Goal: Obtain resource: Obtain resource

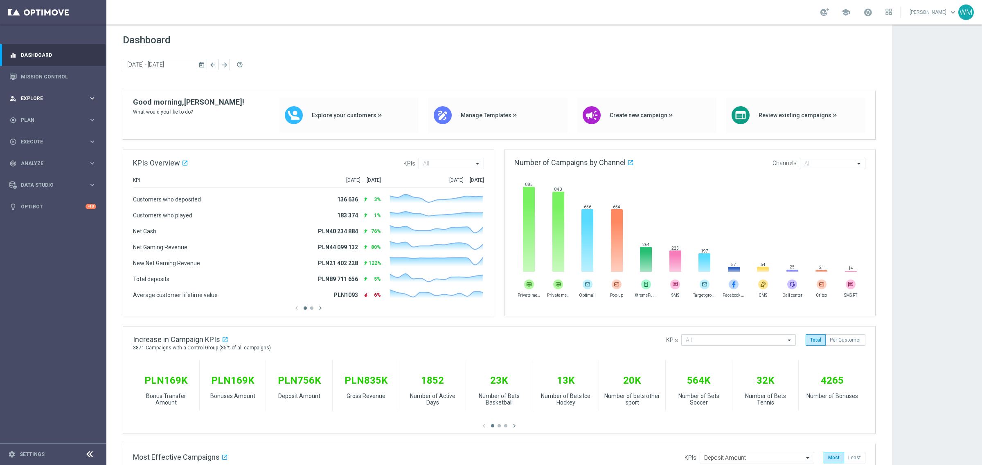
click at [33, 104] on div "person_search Explore keyboard_arrow_right" at bounding box center [53, 99] width 106 height 22
click at [31, 119] on div "Customer Explorer" at bounding box center [63, 115] width 84 height 12
click at [31, 114] on link "Customer Explorer" at bounding box center [53, 115] width 64 height 7
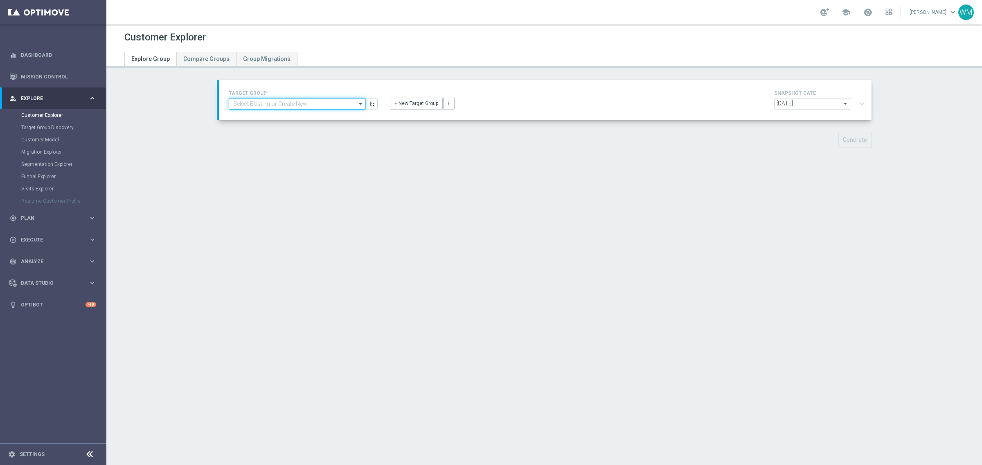
click at [246, 105] on input at bounding box center [297, 103] width 137 height 11
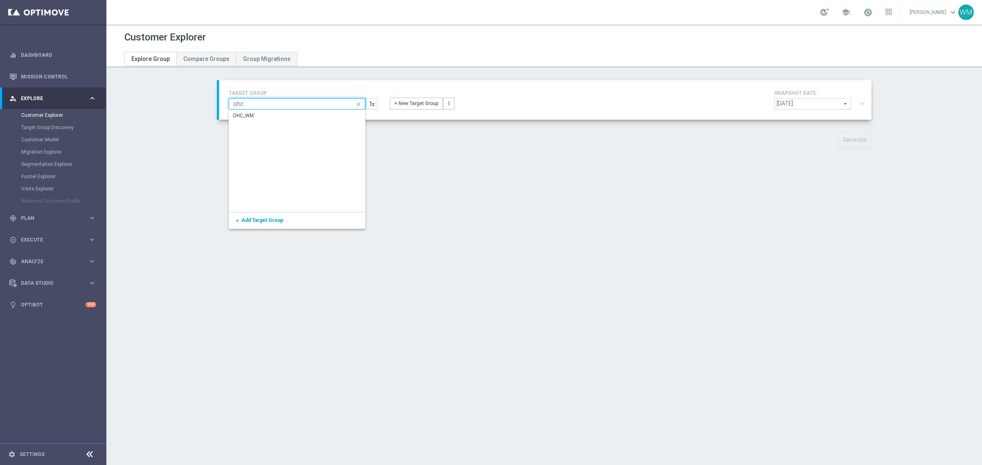
type input "ohc"
drag, startPoint x: 12, startPoint y: 11, endPoint x: 246, endPoint y: 115, distance: 256.3
click at [246, 115] on div "OHC_WM" at bounding box center [243, 115] width 21 height 7
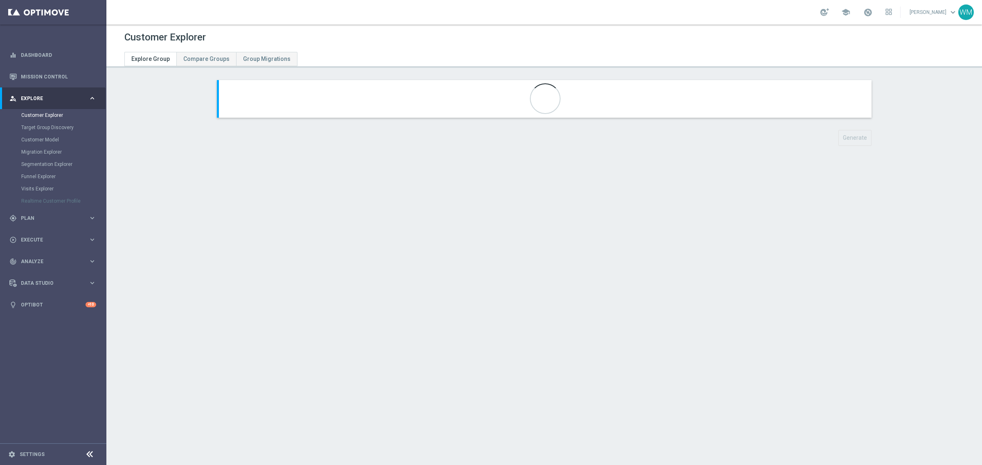
click at [246, 115] on div at bounding box center [545, 99] width 652 height 38
click at [856, 107] on button "expand_more" at bounding box center [862, 104] width 12 height 16
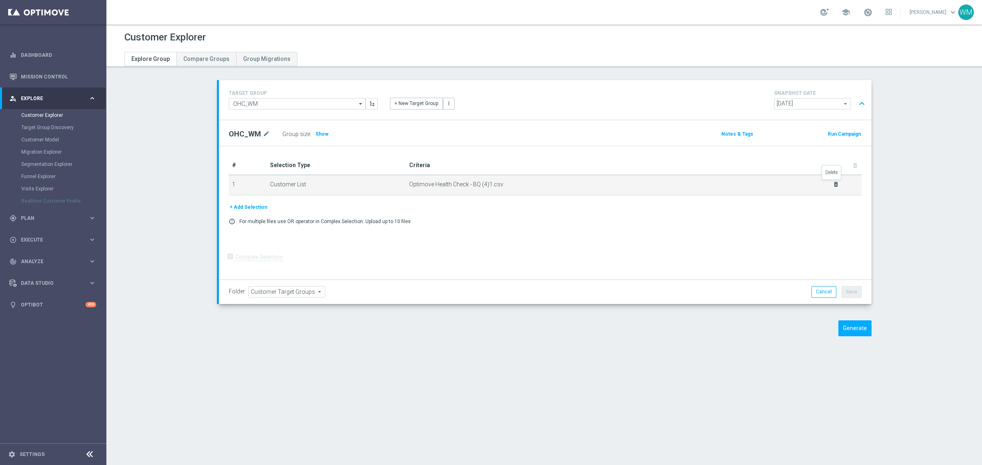
click at [832, 182] on icon "delete_forever" at bounding box center [835, 184] width 7 height 7
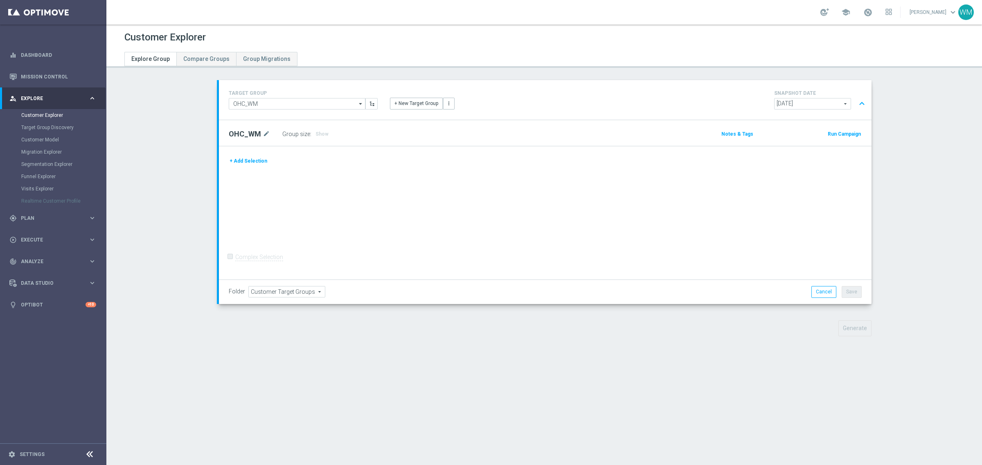
click at [240, 160] on button "+ Add Selection" at bounding box center [248, 161] width 39 height 9
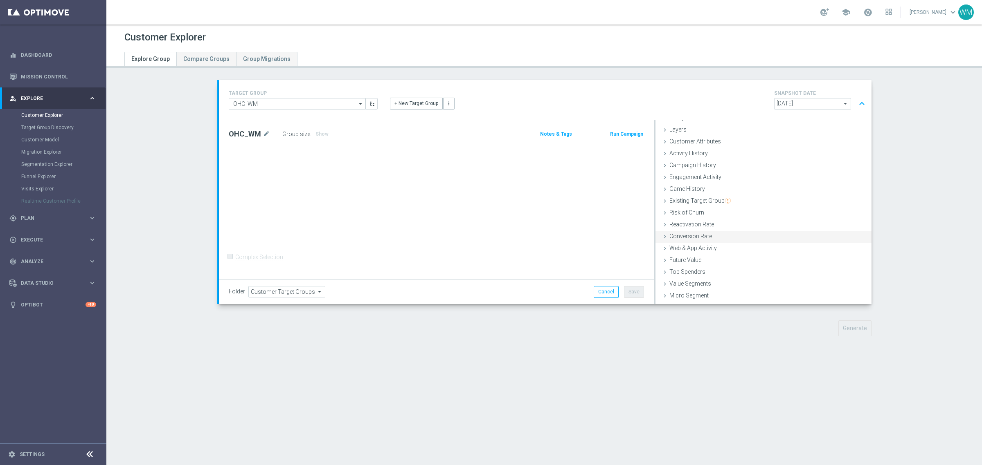
scroll to position [34, 0]
drag, startPoint x: 716, startPoint y: 297, endPoint x: 714, endPoint y: 293, distance: 4.7
click at [716, 294] on div "Customer List done" at bounding box center [763, 298] width 216 height 12
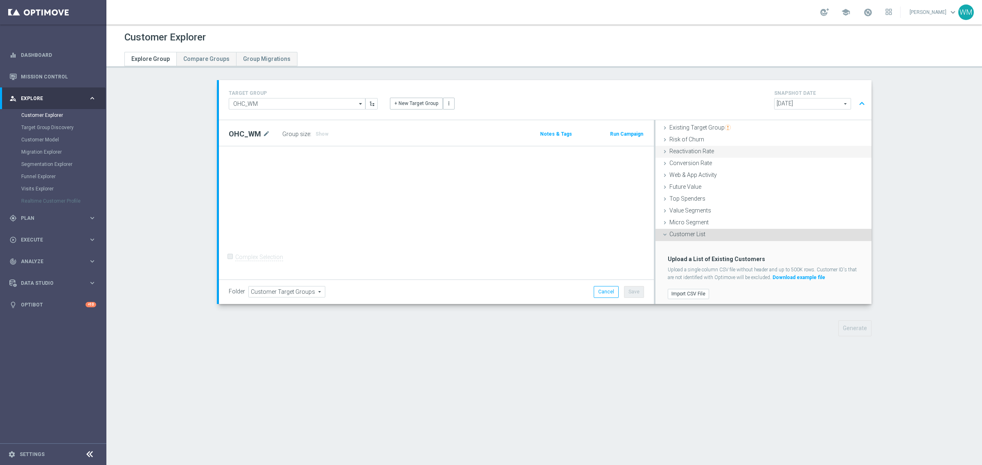
scroll to position [100, 0]
click at [694, 289] on label "Import CSV File" at bounding box center [687, 290] width 41 height 10
click at [0, 0] on input "Import CSV File" at bounding box center [0, 0] width 0 height 0
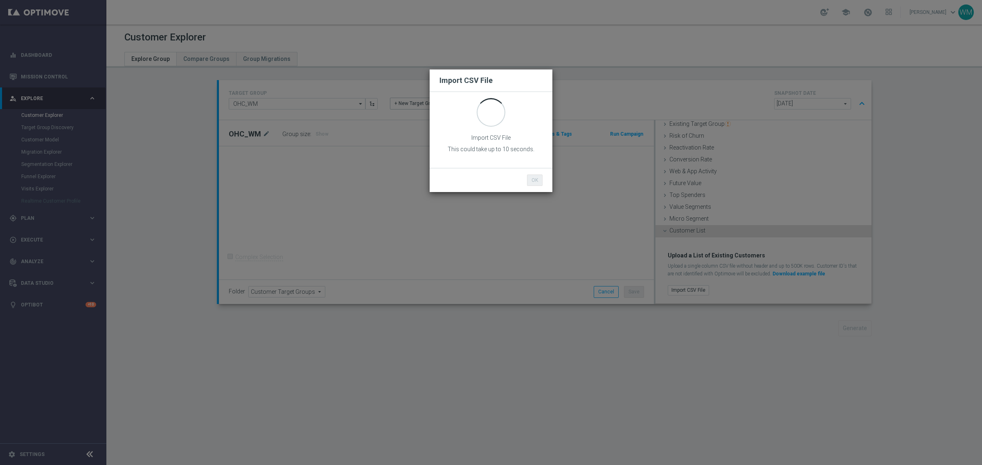
scroll to position [0, 0]
click at [527, 177] on button "OK" at bounding box center [535, 180] width 16 height 11
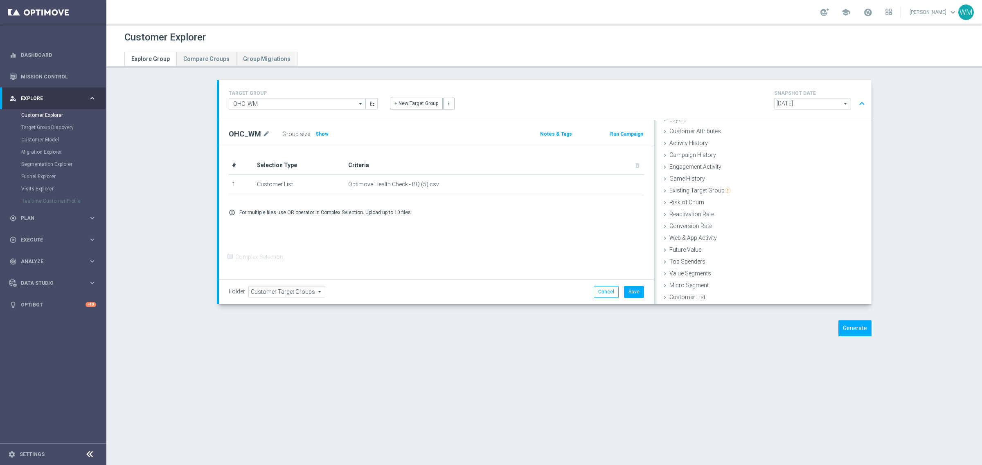
scroll to position [34, 0]
click at [630, 297] on button "Save" at bounding box center [634, 291] width 20 height 11
click at [849, 331] on button "Generate" at bounding box center [854, 329] width 33 height 16
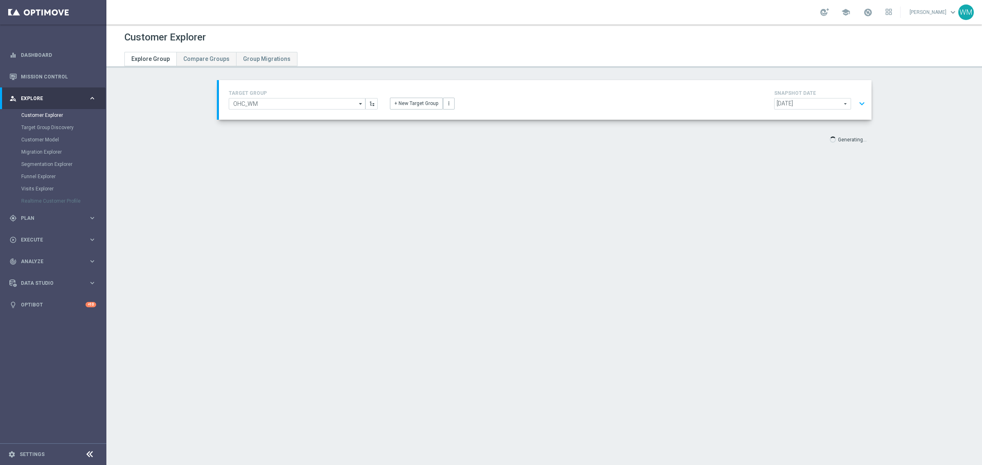
click at [600, 99] on div "+ New Target Group more_vert" at bounding box center [545, 98] width 323 height 21
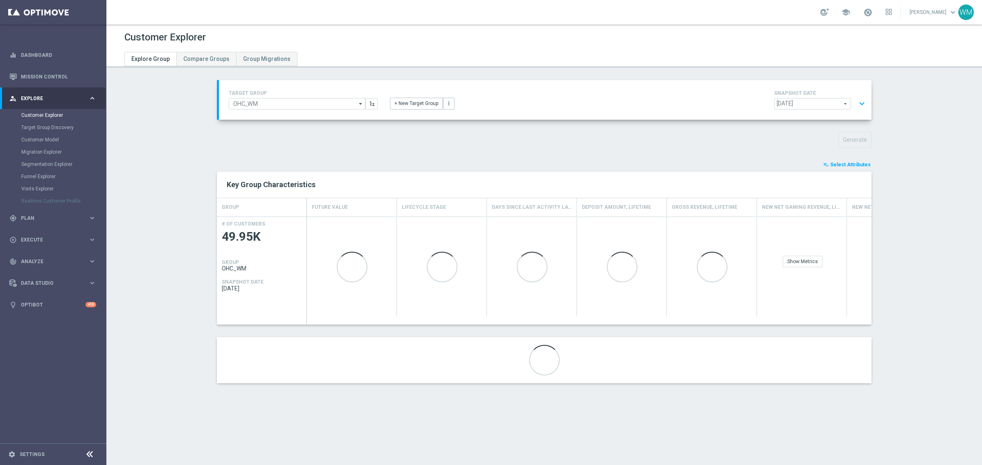
click at [570, 166] on div "playlist_add_check Select Attributes" at bounding box center [544, 164] width 667 height 9
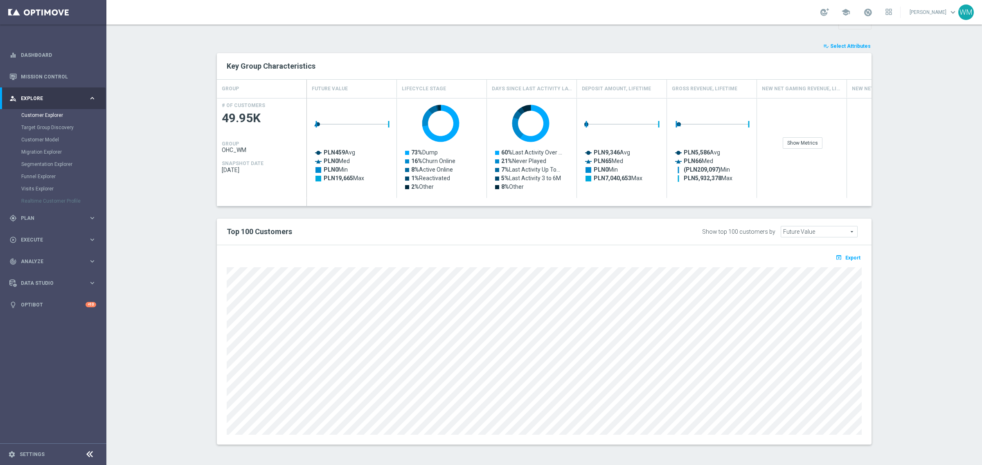
scroll to position [0, 0]
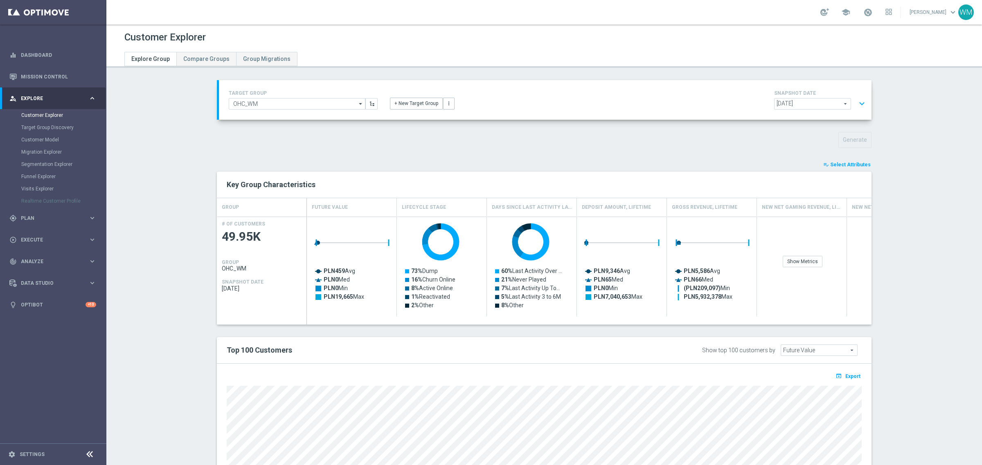
click at [839, 165] on span "Select Attributes" at bounding box center [850, 165] width 40 height 6
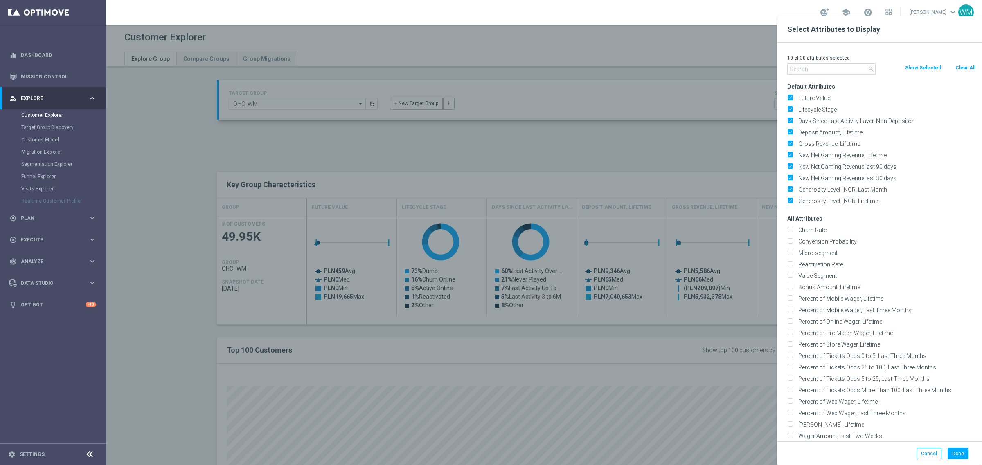
click at [965, 67] on button "Clear All" at bounding box center [965, 67] width 22 height 9
checkbox input "false"
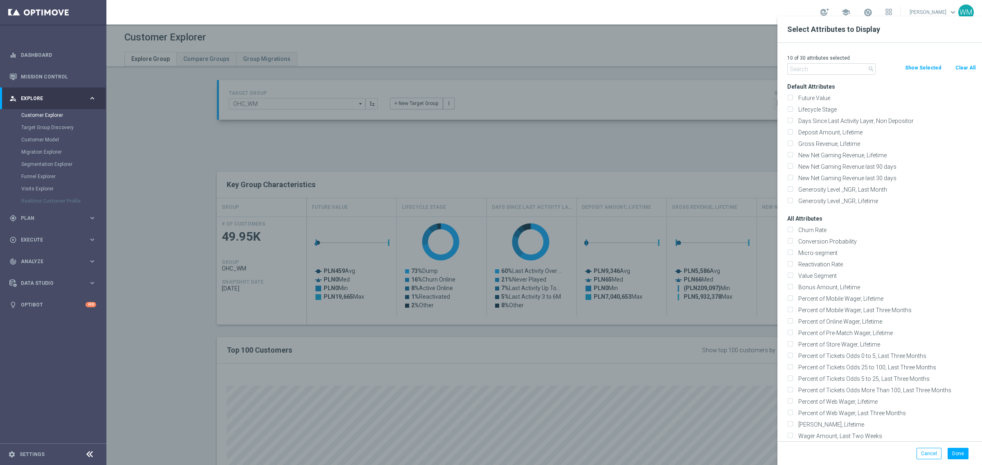
checkbox input "false"
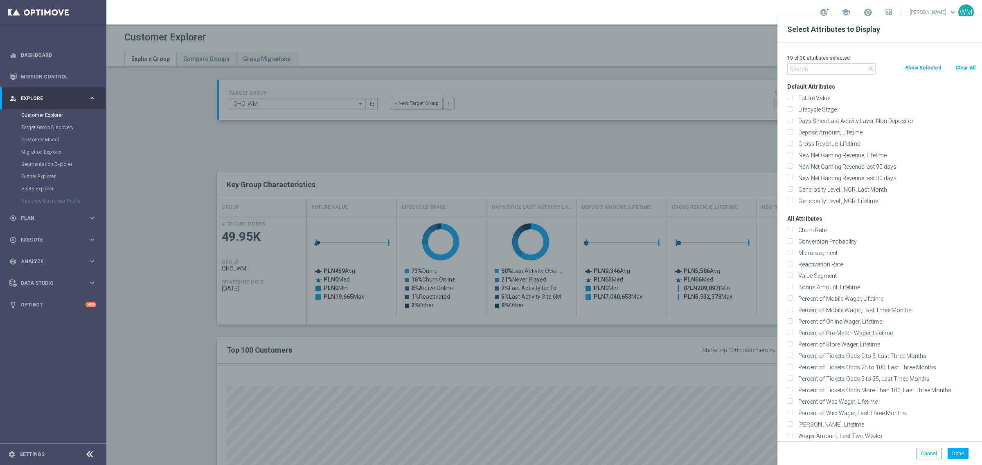
checkbox input "false"
click at [842, 70] on input "text" at bounding box center [831, 68] width 88 height 11
paste input "Liability Factor Live"
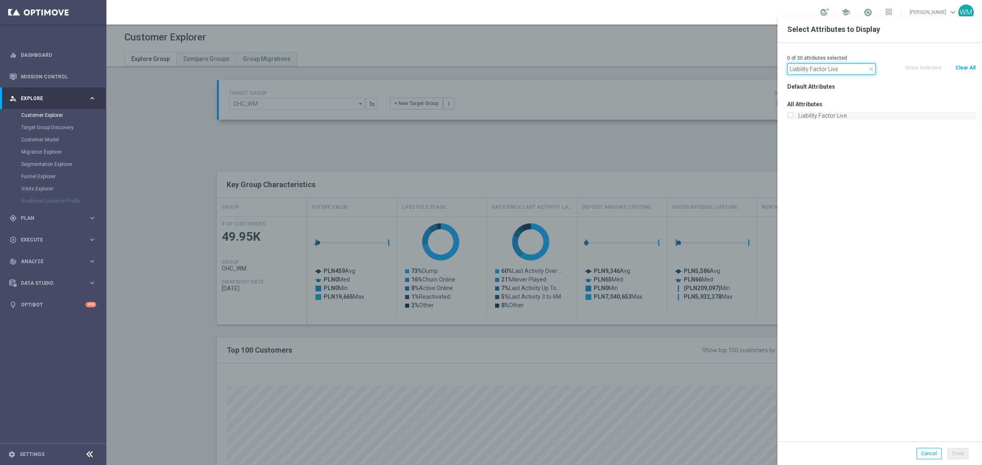
type input "Liability Factor Live"
click at [817, 115] on label "Liability Factor Live" at bounding box center [885, 115] width 180 height 7
click at [792, 115] on input "Liability Factor Live" at bounding box center [789, 116] width 5 height 5
checkbox input "true"
click at [815, 69] on input "Liability Factor Live" at bounding box center [831, 68] width 88 height 11
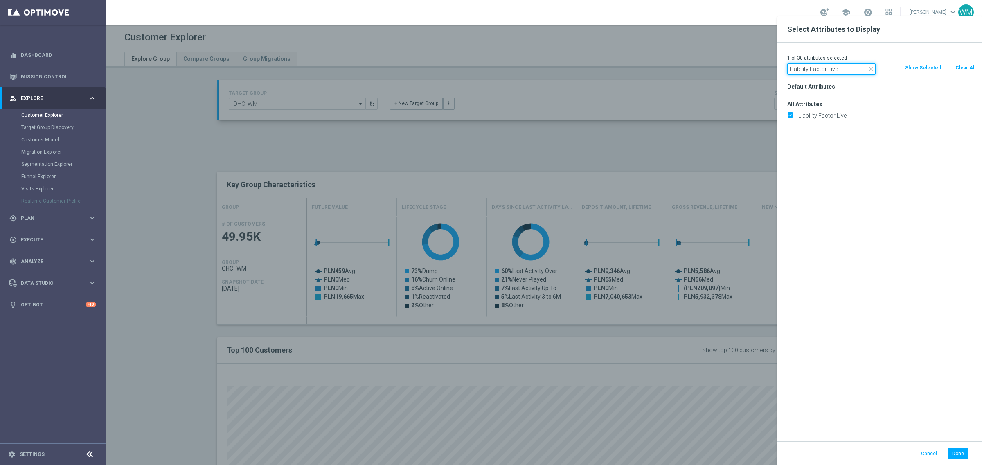
click at [815, 69] on input "Liability Factor Live" at bounding box center [831, 68] width 88 height 11
paste input "STS_ValueSegment"
type input "STS_ValueSegment"
click at [817, 112] on label "STS_ValueSegment" at bounding box center [885, 115] width 180 height 7
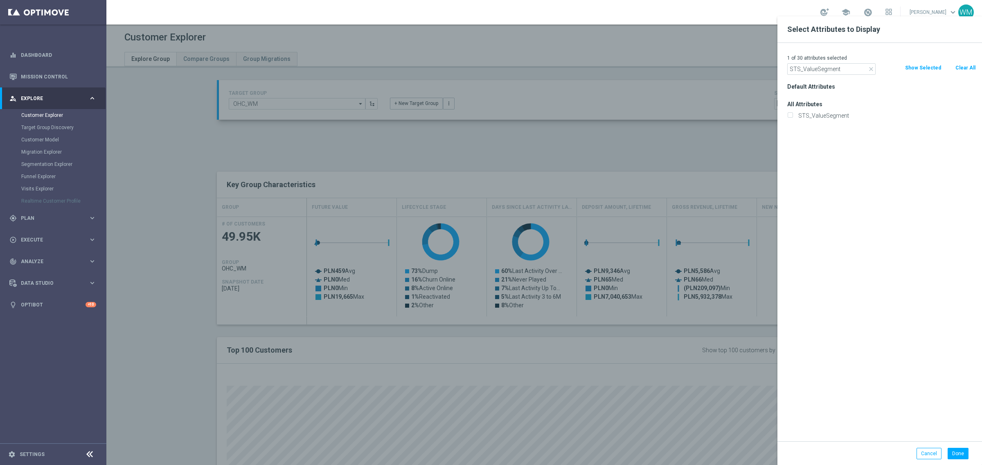
click at [792, 114] on input "STS_ValueSegment" at bounding box center [789, 116] width 5 height 5
checkbox input "true"
click at [829, 68] on input "STS_ValueSegment" at bounding box center [831, 68] width 88 height 11
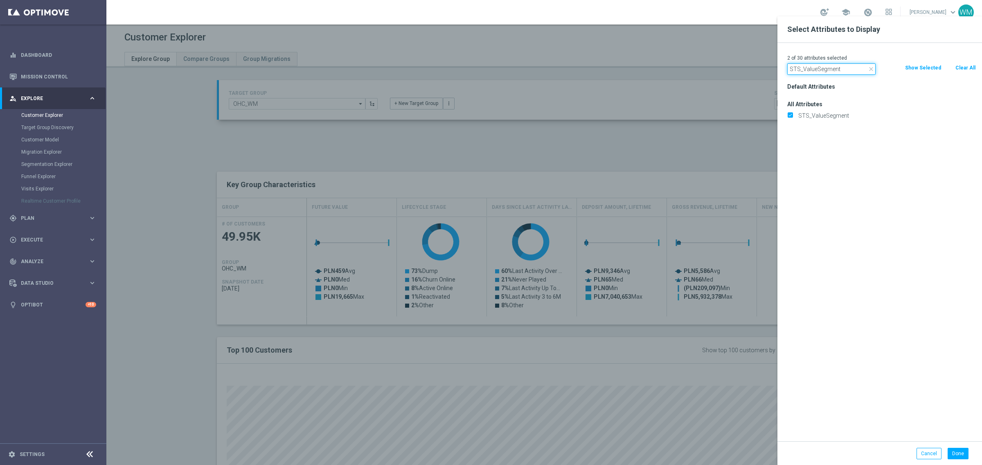
paste input "tage Deposi"
type input "Stage Deposit"
click at [831, 115] on label "Stage Deposit" at bounding box center [885, 115] width 180 height 7
click at [792, 115] on input "Stage Deposit" at bounding box center [789, 116] width 5 height 5
checkbox input "true"
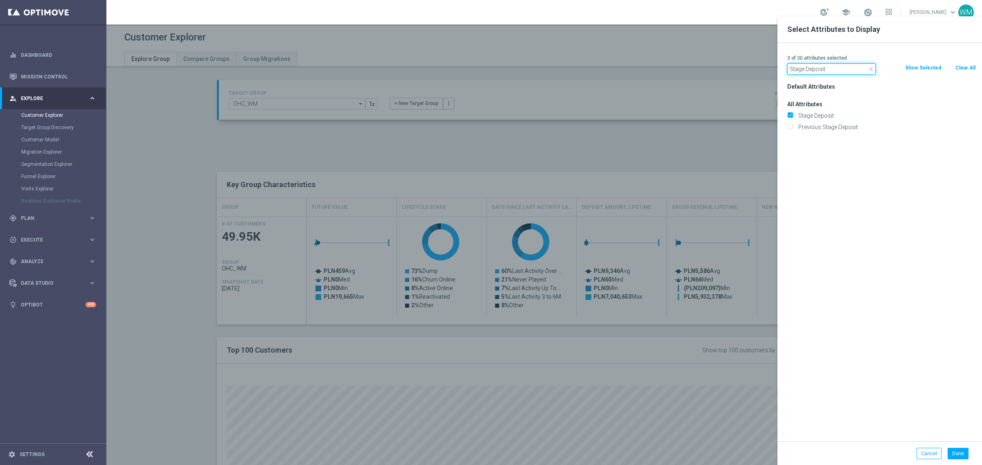
click at [811, 65] on input "Stage Deposit" at bounding box center [831, 68] width 88 height 11
paste input "Push Agree"
drag, startPoint x: 804, startPoint y: 67, endPoint x: 753, endPoint y: 66, distance: 51.1
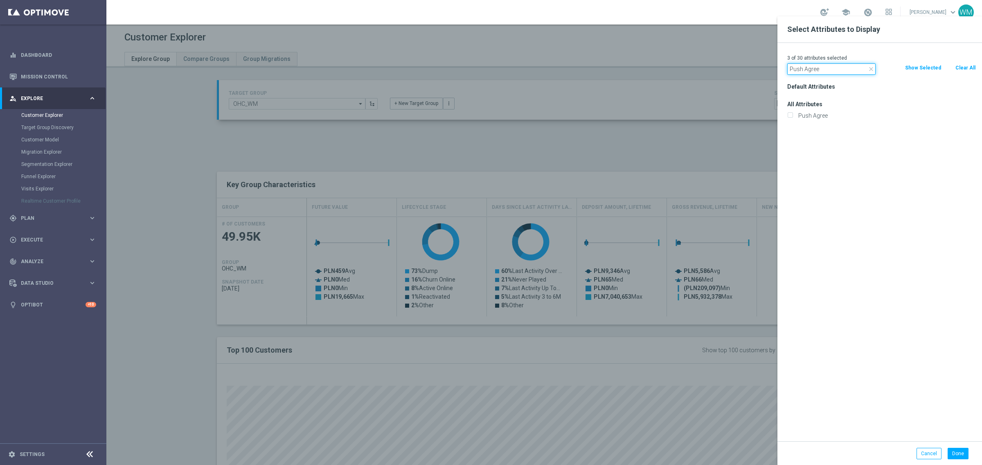
type input "Agree"
click at [815, 116] on label "Push Agree" at bounding box center [885, 115] width 180 height 7
click at [792, 116] on input "Push Agree" at bounding box center [789, 116] width 5 height 5
checkbox input "true"
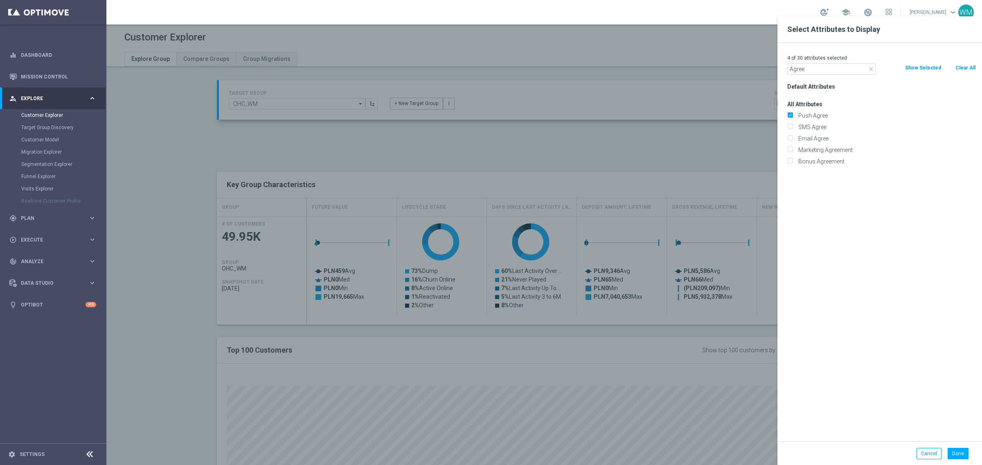
click at [813, 131] on div "SMS Agree" at bounding box center [881, 126] width 201 height 11
click at [812, 137] on label "Email Agree" at bounding box center [885, 138] width 180 height 7
click at [792, 137] on input "Email Agree" at bounding box center [789, 139] width 5 height 5
checkbox input "true"
click at [811, 128] on label "SMS Agree" at bounding box center [885, 127] width 180 height 7
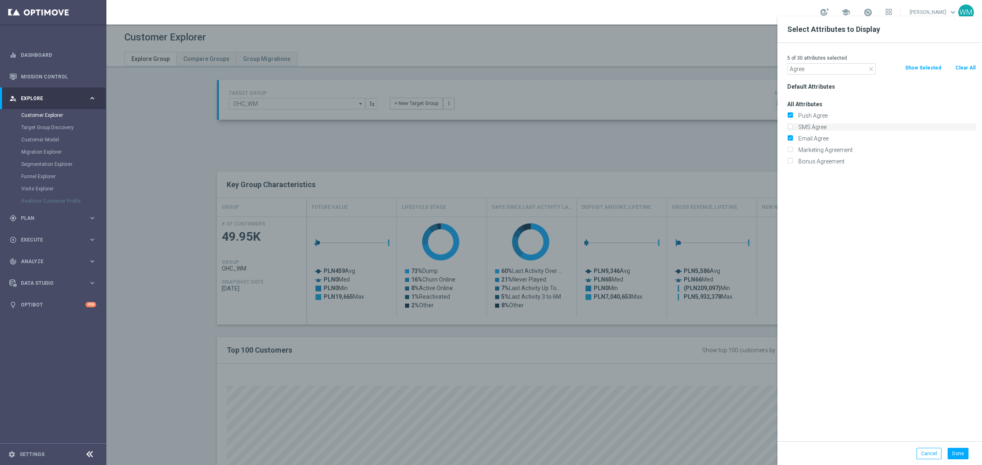
click at [792, 128] on input "SMS Agree" at bounding box center [789, 128] width 5 height 5
checkbox input "true"
click at [812, 148] on label "Marketing Agreement" at bounding box center [885, 149] width 180 height 7
click at [792, 148] on input "Marketing Agreement" at bounding box center [789, 150] width 5 height 5
checkbox input "true"
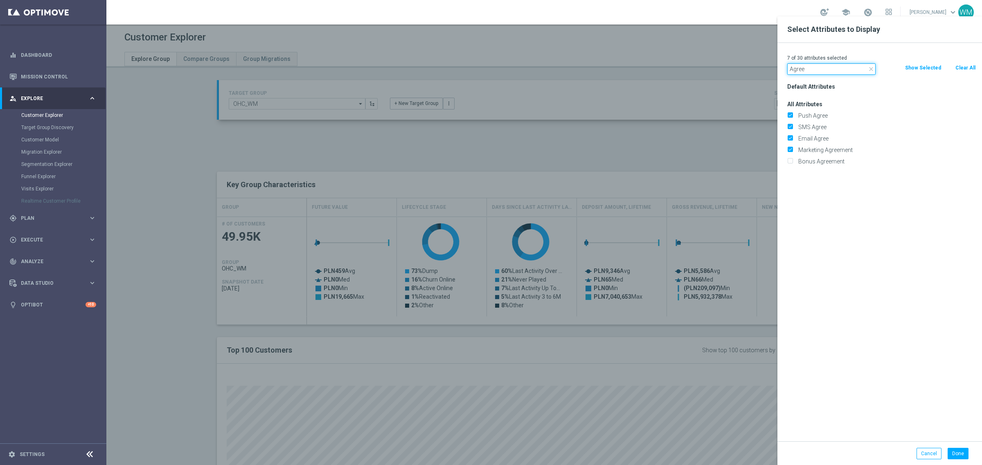
click at [827, 69] on input "Agree" at bounding box center [831, 68] width 88 height 11
paste input "Onlin"
type input "Online"
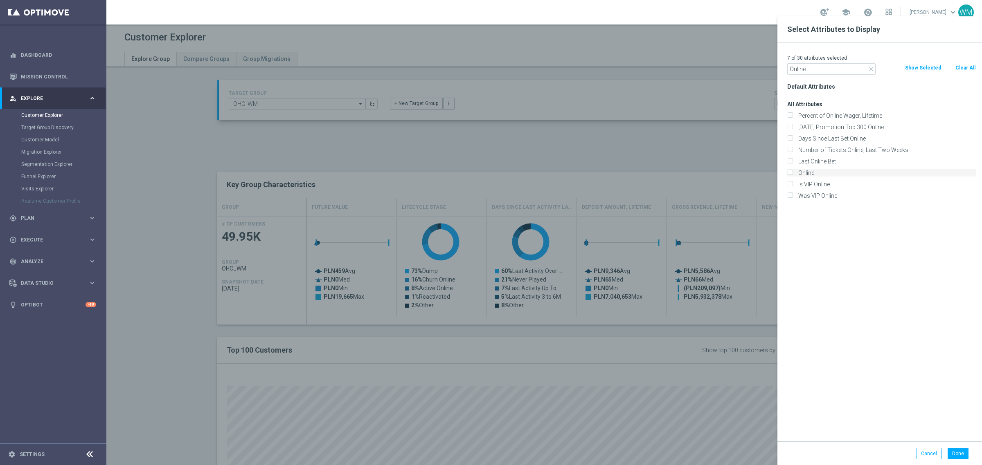
click at [813, 173] on label "Online" at bounding box center [885, 172] width 180 height 7
click at [792, 173] on input "Online" at bounding box center [789, 173] width 5 height 5
checkbox input "true"
click at [824, 65] on input "Online" at bounding box center [831, 68] width 88 height 11
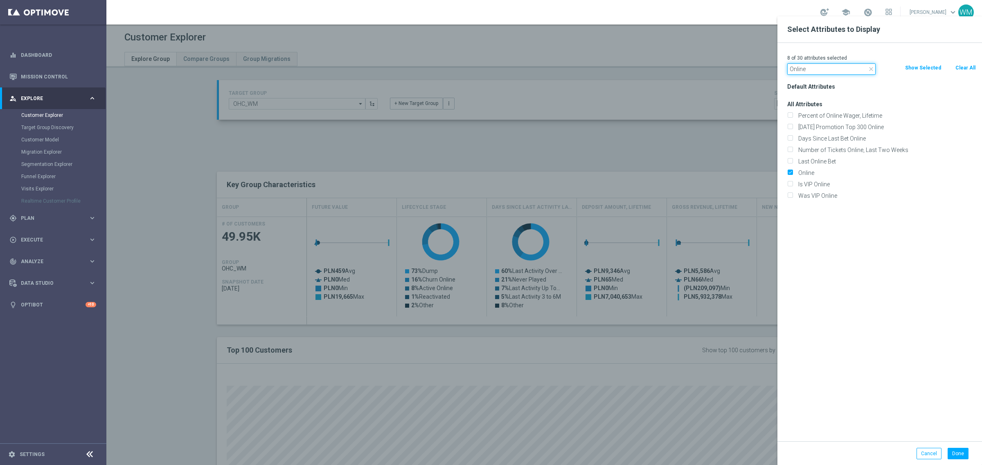
click at [824, 65] on input "Online" at bounding box center [831, 68] width 88 height 11
paste input "Canceled"
type input "Canceled"
click at [804, 115] on label "Canceled" at bounding box center [885, 115] width 180 height 7
click at [792, 115] on input "Canceled" at bounding box center [789, 116] width 5 height 5
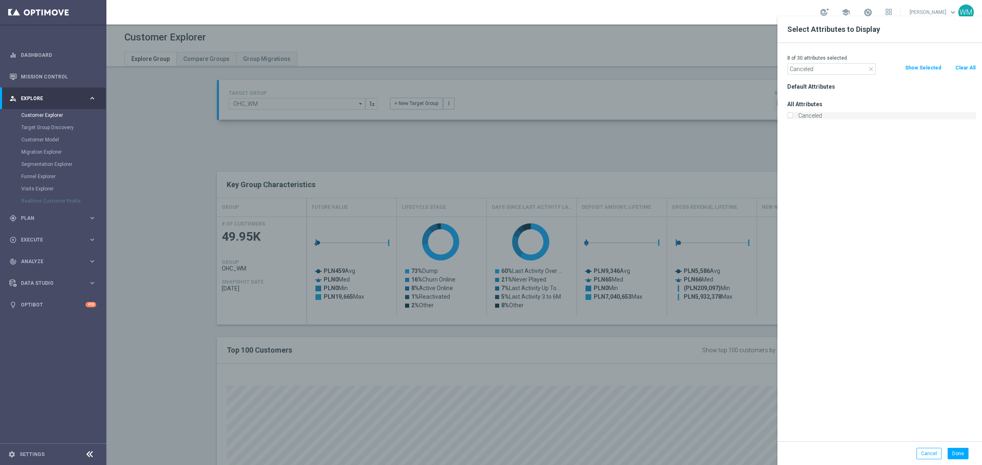
checkbox input "true"
click at [812, 68] on input "Canceled" at bounding box center [831, 68] width 88 height 11
paste input "Incomplete"
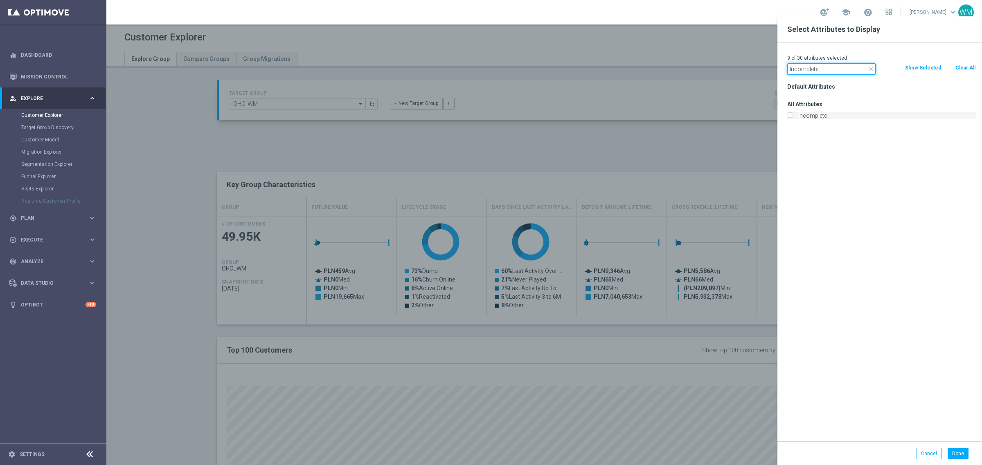
type input "Incomplete"
click at [814, 117] on label "Incomplete" at bounding box center [885, 115] width 180 height 7
click at [792, 117] on input "Incomplete" at bounding box center [789, 116] width 5 height 5
checkbox input "true"
click at [800, 70] on input "Incomplete" at bounding box center [831, 68] width 88 height 11
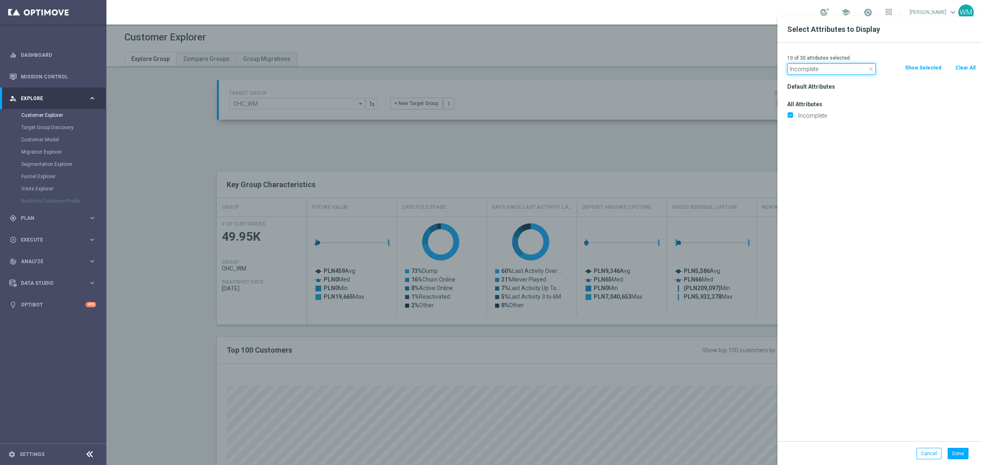
click at [800, 70] on input "Incomplete" at bounding box center [831, 68] width 88 height 11
paste input "Selfexcluded Client"
type input "Selfexcluded Client"
click at [803, 117] on label "Selfexcluded Client" at bounding box center [885, 115] width 180 height 7
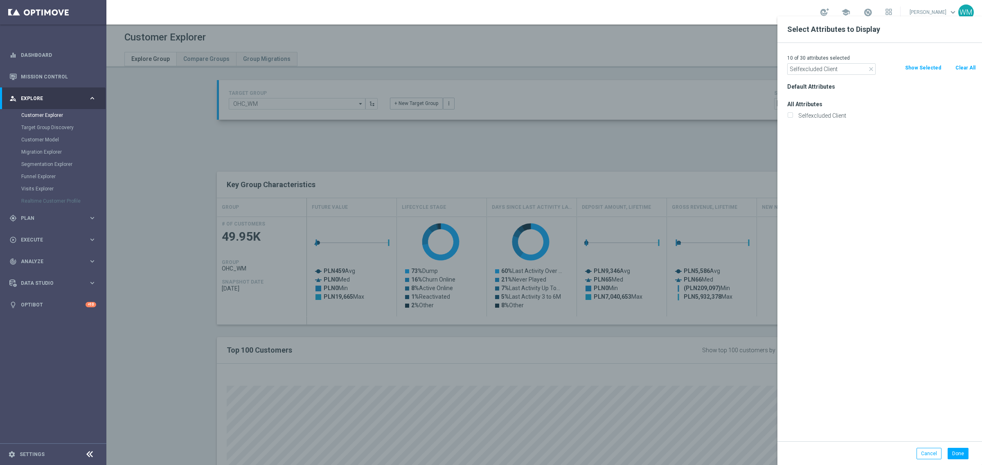
click at [792, 117] on input "Selfexcluded Client" at bounding box center [789, 116] width 5 height 5
checkbox input "true"
click at [821, 70] on input "Selfexcluded Client" at bounding box center [831, 68] width 88 height 11
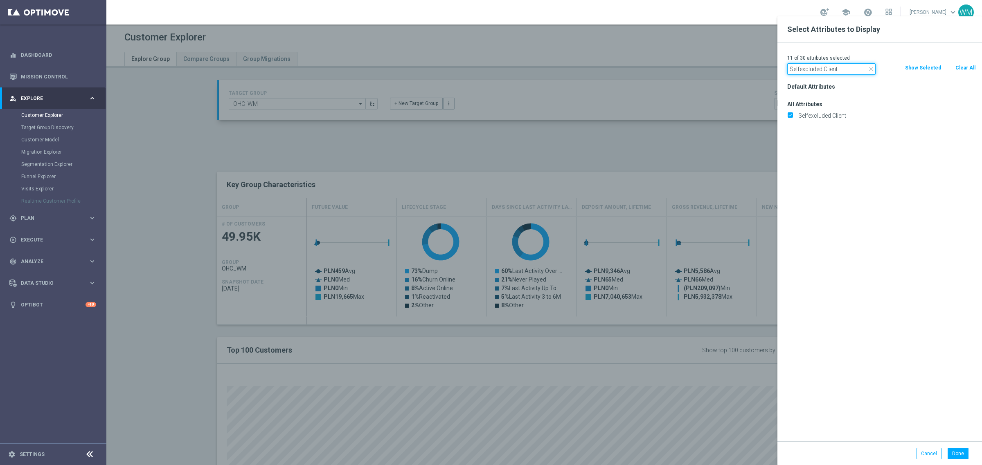
paste input "Is Test Accou"
type input "Is Test Account"
click at [824, 119] on label "Is Test Account" at bounding box center [885, 115] width 180 height 7
click at [792, 119] on input "Is Test Account" at bounding box center [789, 116] width 5 height 5
checkbox input "true"
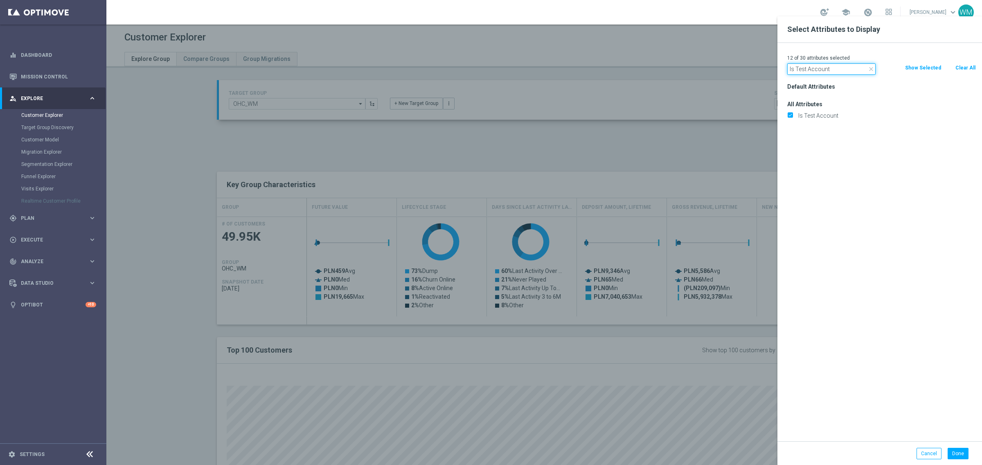
click at [831, 70] on input "Is Test Account" at bounding box center [831, 68] width 88 height 11
paste input "Bonus Agreeme"
type input "Bonus Agreement"
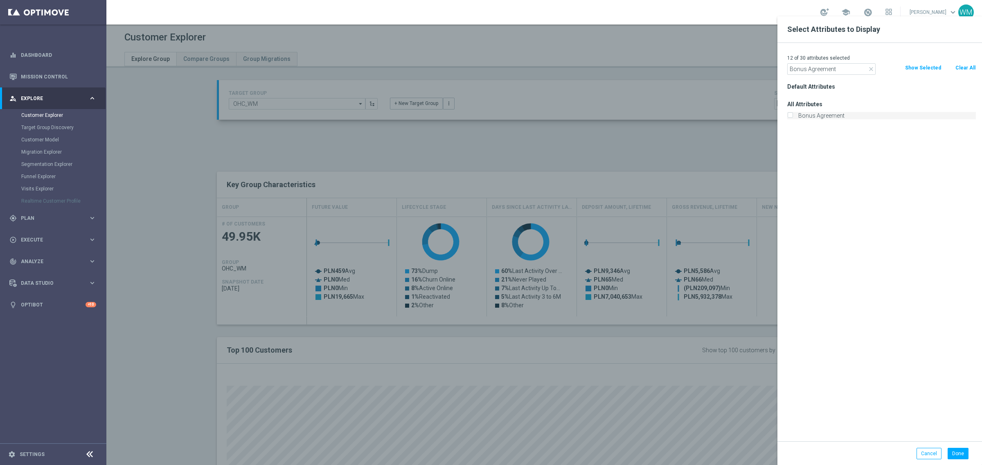
click at [823, 115] on label "Bonus Agreement" at bounding box center [885, 115] width 180 height 7
click at [792, 115] on input "Bonus Agreement" at bounding box center [789, 116] width 5 height 5
checkbox input "true"
click at [818, 66] on input "Bonus Agreement" at bounding box center [831, 68] width 88 height 11
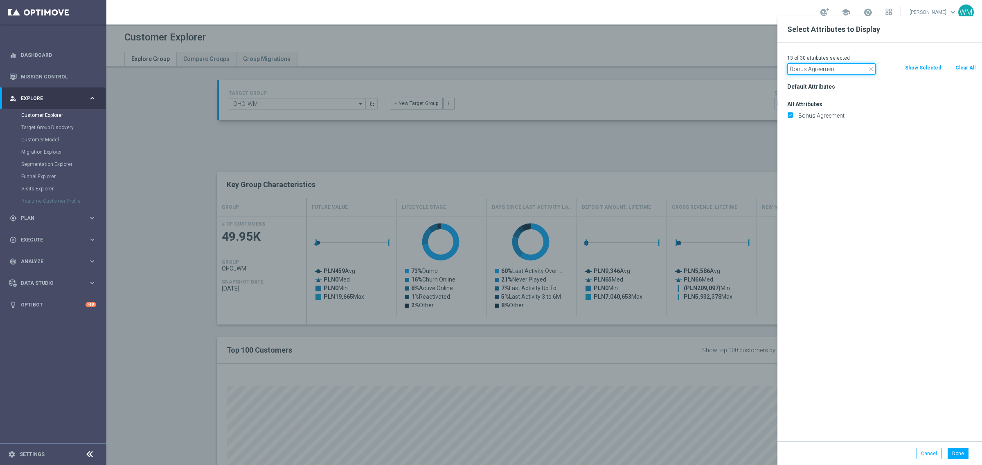
click at [818, 66] on input "Bonus Agreement" at bounding box center [831, 68] width 88 height 11
paste input "Is Black Listed"
type input "Is Black Listed"
click at [809, 119] on label "Is Black Listed" at bounding box center [885, 115] width 180 height 7
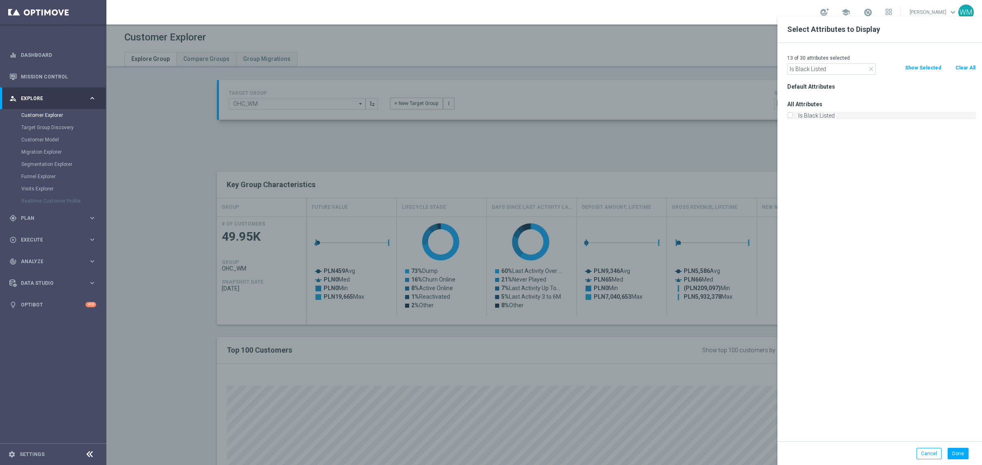
click at [792, 119] on input "Is Black Listed" at bounding box center [789, 116] width 5 height 5
checkbox input "true"
click at [799, 68] on input "Is Black Listed" at bounding box center [831, 68] width 88 height 11
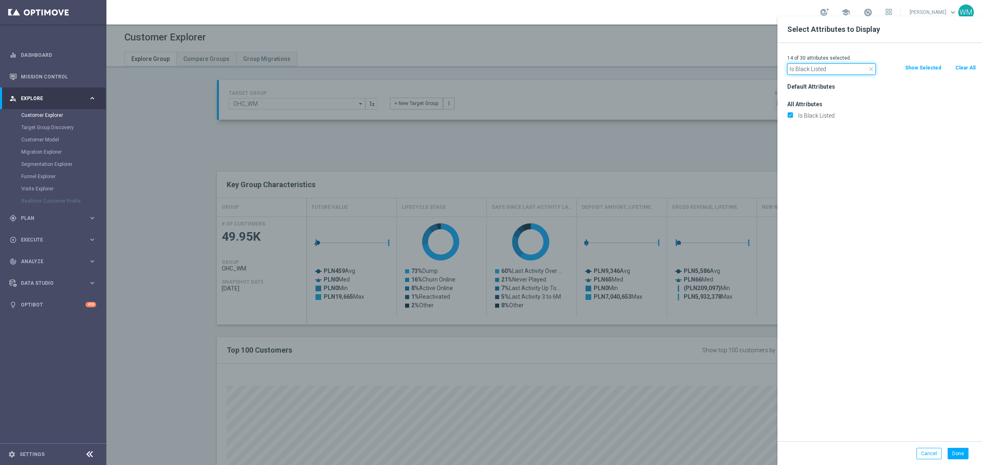
paste input "ock"
type input "Is Blocked"
click at [809, 115] on label "Is Blocked" at bounding box center [885, 115] width 180 height 7
click at [792, 115] on input "Is Blocked" at bounding box center [789, 116] width 5 height 5
checkbox input "true"
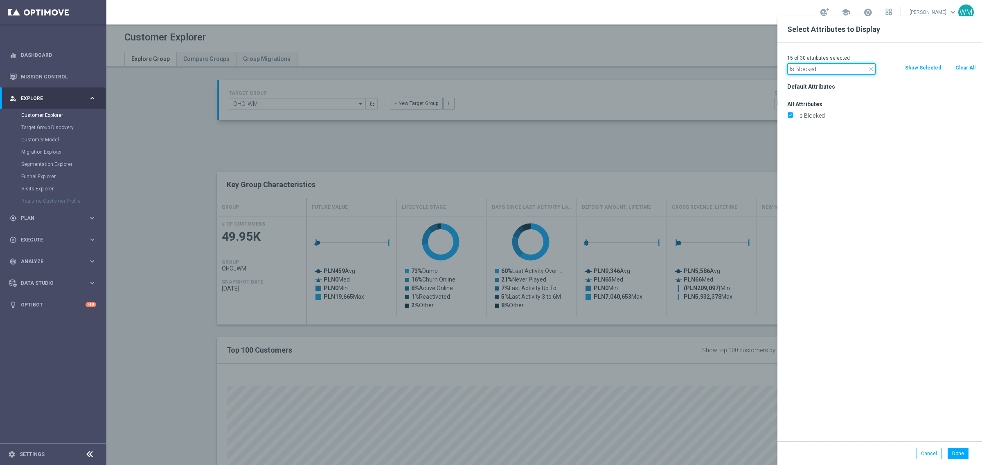
click at [818, 67] on input "Is Blocked" at bounding box center [831, 68] width 88 height 11
paste input "Email Verifi"
type input "Is Email Verified"
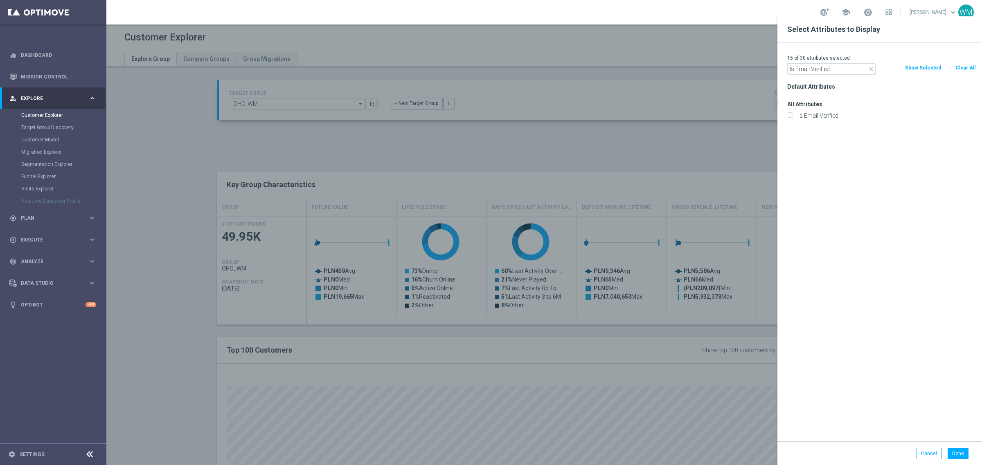
click at [816, 117] on label "Is Email Verified" at bounding box center [885, 115] width 180 height 7
click at [792, 117] on input "Is Email Verified" at bounding box center [789, 116] width 5 height 5
checkbox input "true"
click at [826, 68] on input "Is Email Verified" at bounding box center [831, 68] width 88 height 11
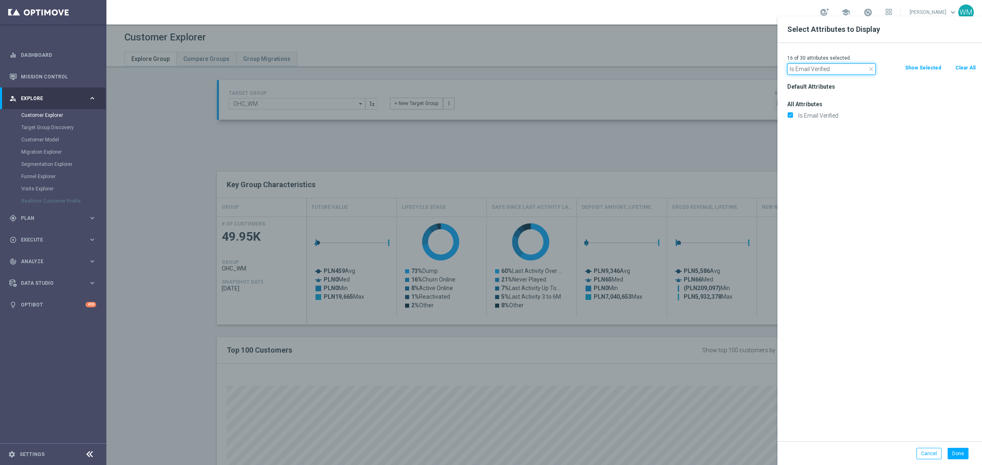
click at [826, 68] on input "Is Email Verified" at bounding box center [831, 68] width 88 height 11
paste input "Phone"
type input "Is Phone Verified"
click at [815, 117] on label "Is Phone Verified" at bounding box center [885, 115] width 180 height 7
click at [792, 117] on input "Is Phone Verified" at bounding box center [789, 116] width 5 height 5
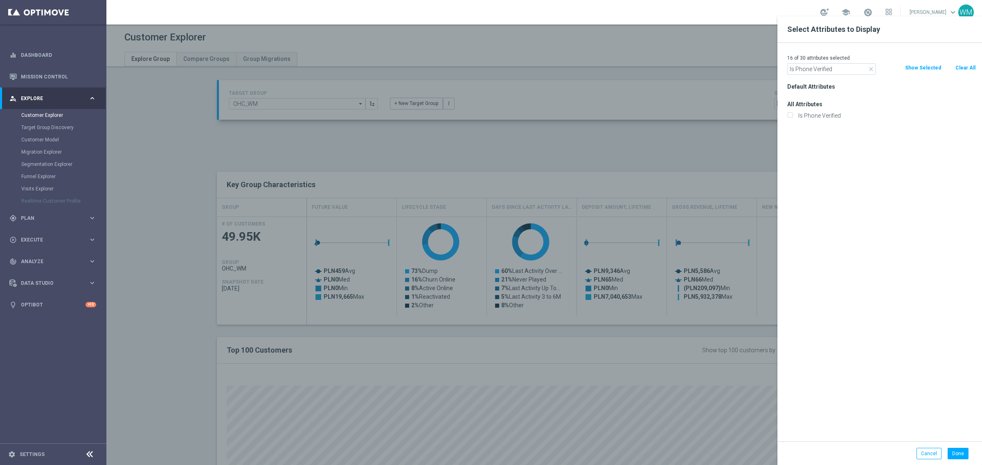
checkbox input "true"
click at [858, 71] on input "Is Phone Verified" at bounding box center [831, 68] width 88 height 11
paste input "Temporary"
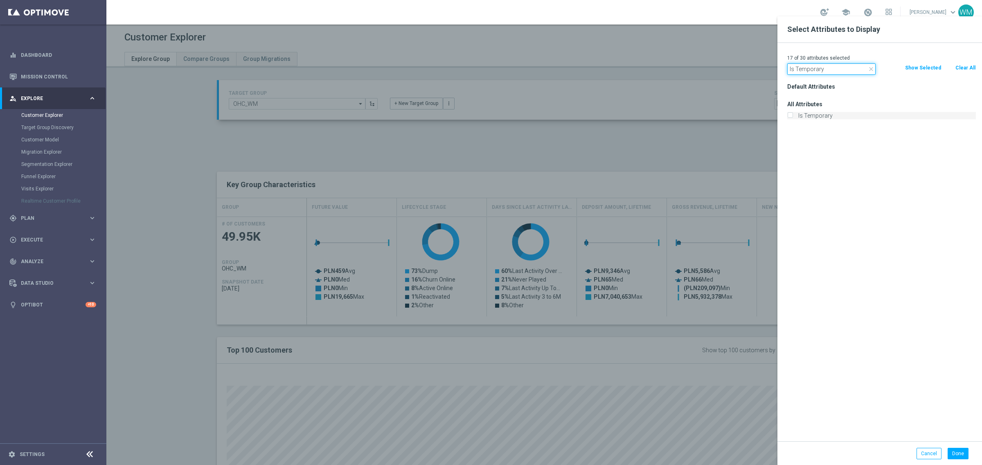
type input "Is Temporary"
click at [829, 117] on label "Is Temporary" at bounding box center [885, 115] width 180 height 7
click at [792, 117] on input "Is Temporary" at bounding box center [789, 116] width 5 height 5
checkbox input "true"
click at [960, 456] on button "Done" at bounding box center [957, 453] width 21 height 11
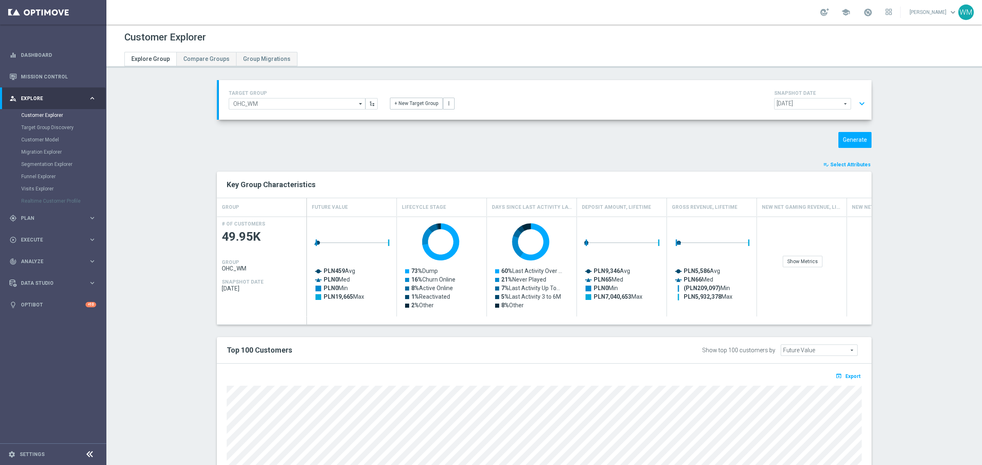
type input "Search"
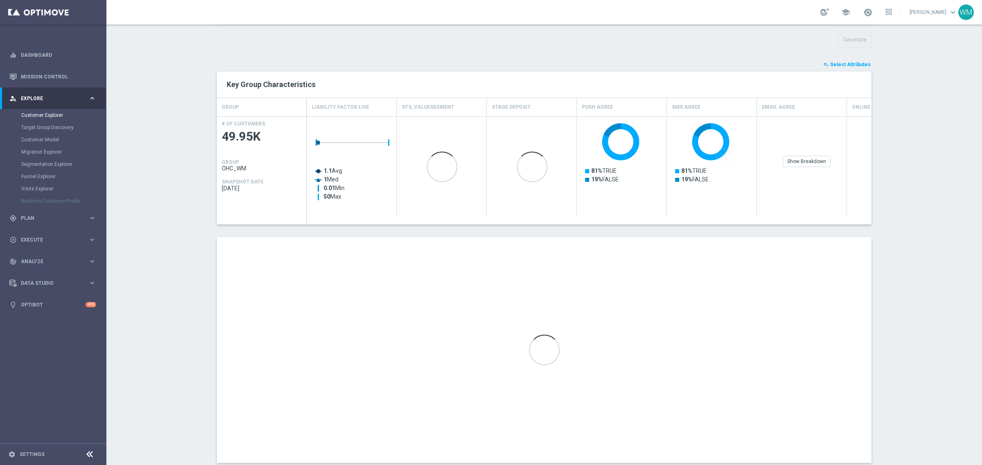
scroll to position [119, 0]
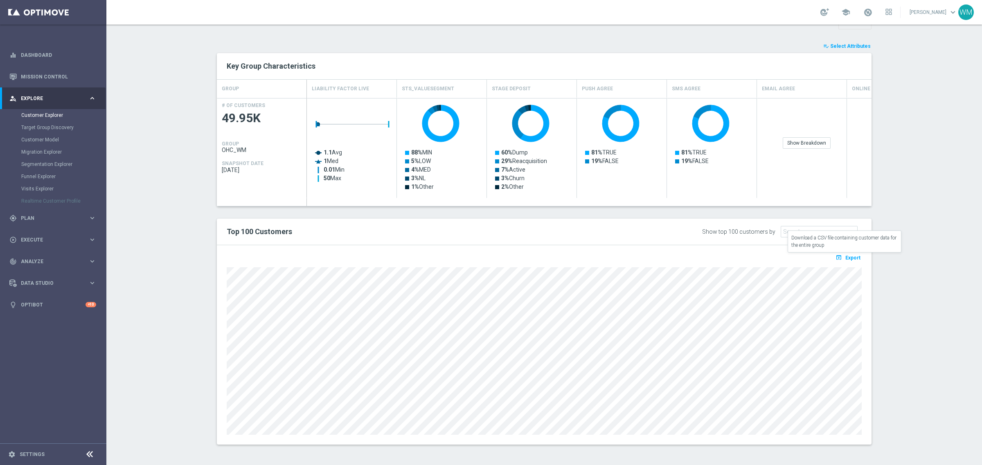
click at [835, 254] on icon "open_in_browser" at bounding box center [839, 257] width 9 height 7
click at [932, 157] on section "TARGET GROUP OHC_WM OHC_WM arrow_drop_down Show Selected 0 of NaN - Campaign 1" at bounding box center [543, 210] width 875 height 496
click at [863, 13] on span at bounding box center [867, 12] width 9 height 9
click at [892, 176] on section "TARGET GROUP OHC_WM OHC_WM arrow_drop_down Show Selected 0 of NaN - Campaign 1" at bounding box center [543, 210] width 875 height 496
click at [845, 42] on button "playlist_add_check Select Attributes" at bounding box center [846, 46] width 49 height 9
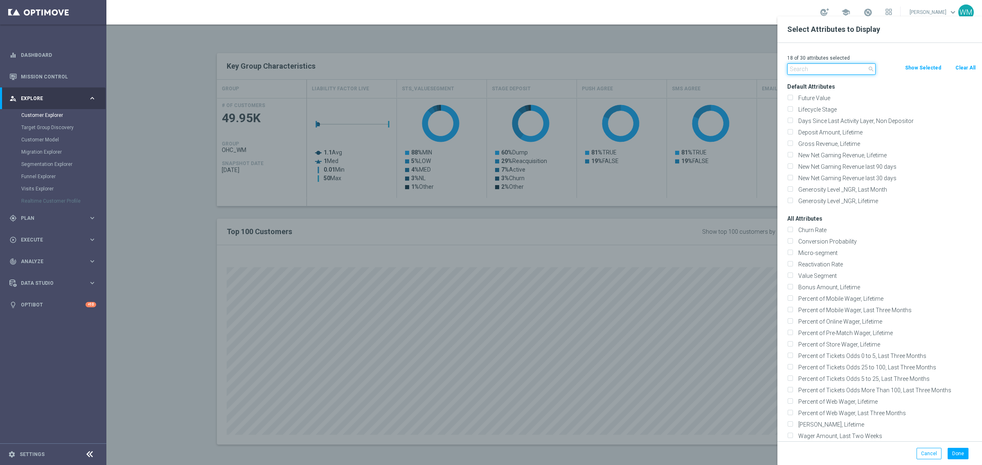
click at [840, 70] on input "text" at bounding box center [831, 68] width 88 height 11
paste input "Liability Factor Prematch"
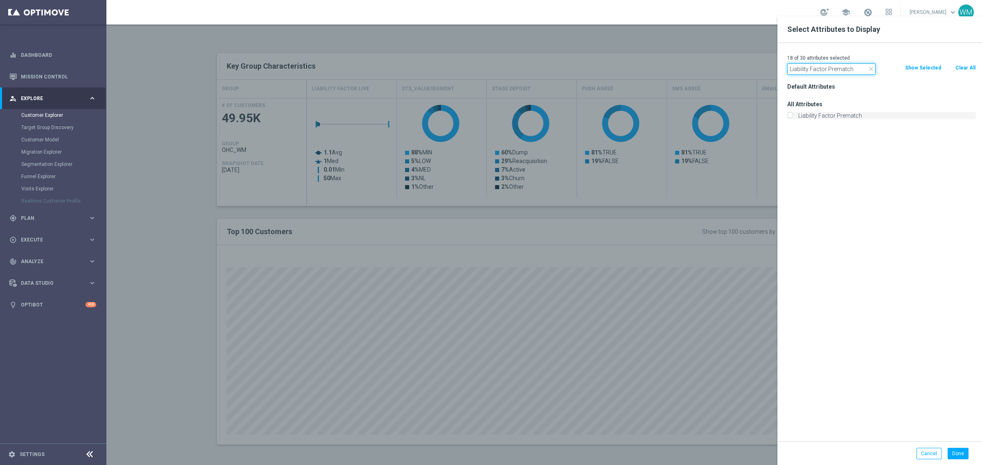
type input "Liability Factor Prematch"
click at [813, 112] on label "Liability Factor Prematch" at bounding box center [885, 115] width 180 height 7
click at [792, 114] on input "Liability Factor Prematch" at bounding box center [789, 116] width 5 height 5
checkbox input "true"
click at [950, 452] on button "Done" at bounding box center [957, 453] width 21 height 11
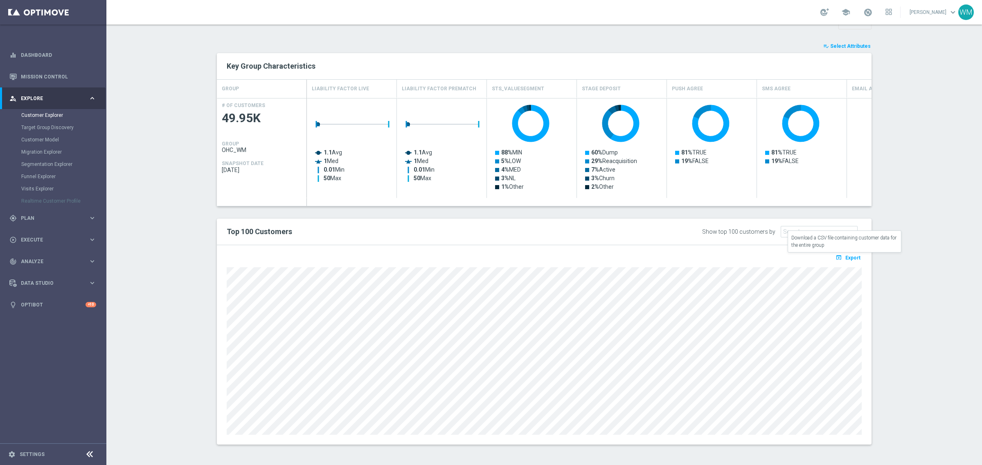
click at [849, 260] on span "Export" at bounding box center [852, 258] width 15 height 6
click at [894, 226] on section "TARGET GROUP OHC_WM OHC_WM arrow_drop_down Show Selected 0 of NaN - Campaign 1" at bounding box center [543, 210] width 875 height 496
